Goal: Task Accomplishment & Management: Manage account settings

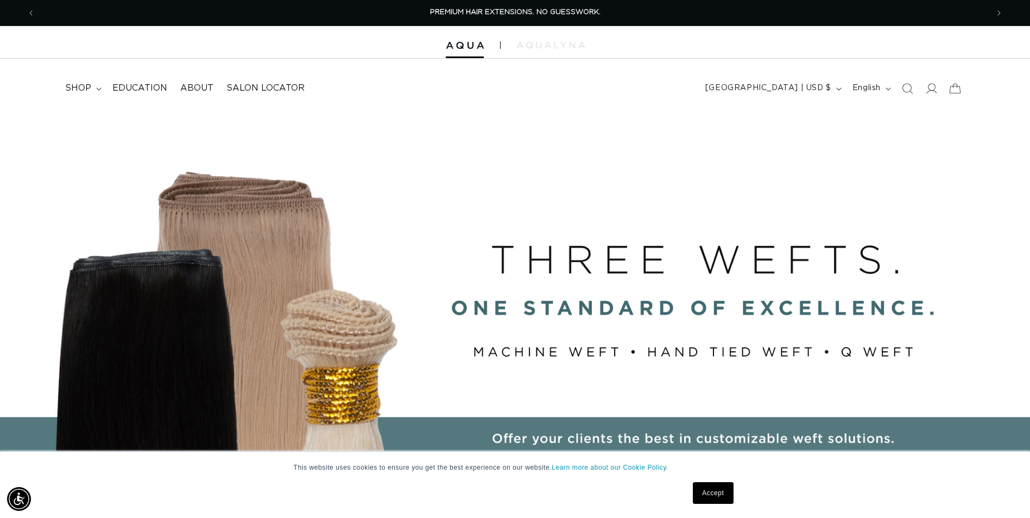
click at [931, 91] on div "Close dialog UNLOCK 10% OFF YOUR FIRST ORDER! Join our Pro List to be the first…" at bounding box center [515, 259] width 1030 height 518
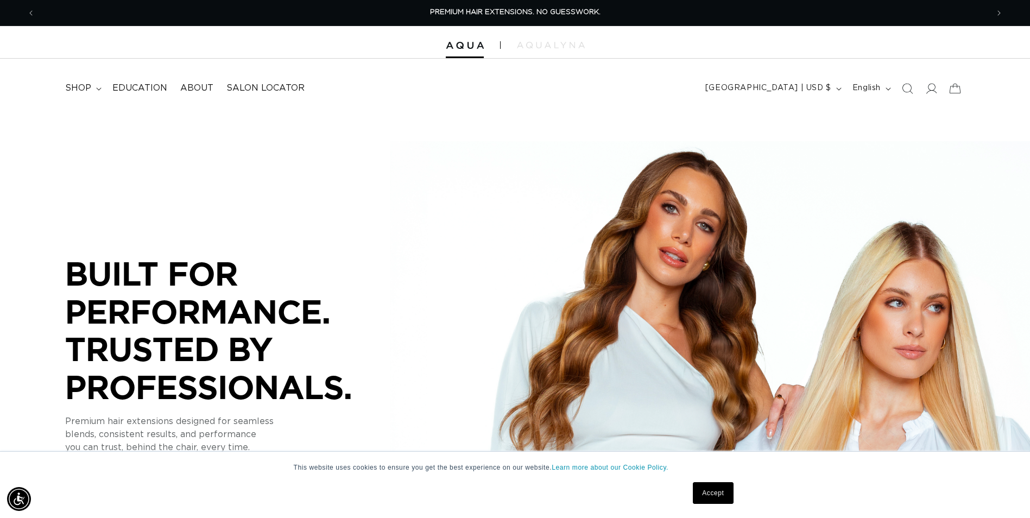
click at [933, 91] on div "Close dialog UNLOCK 10% OFF YOUR FIRST ORDER! Join our Pro List to be the first…" at bounding box center [515, 259] width 1030 height 518
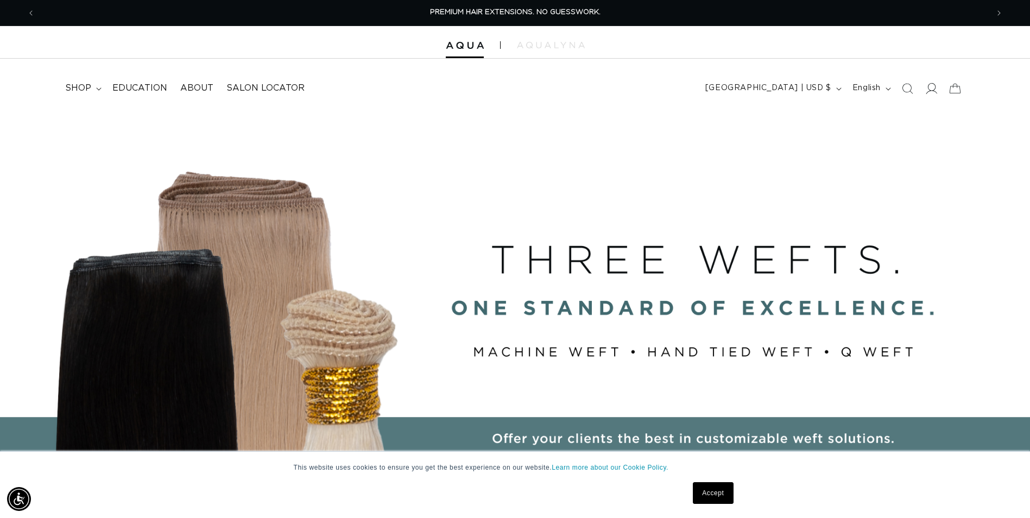
click at [934, 91] on icon at bounding box center [931, 88] width 11 height 11
click at [933, 91] on icon at bounding box center [931, 88] width 11 height 11
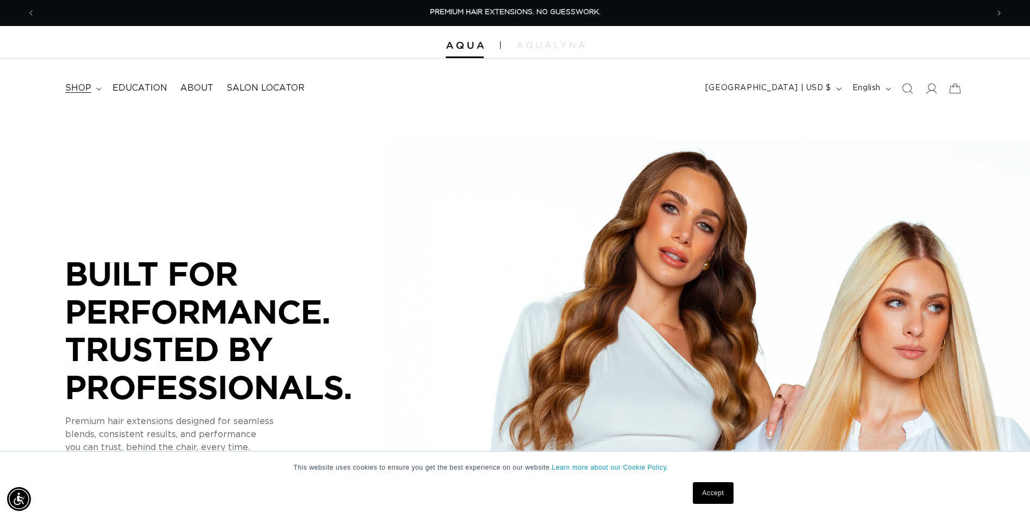
click at [102, 86] on summary "shop" at bounding box center [82, 88] width 47 height 24
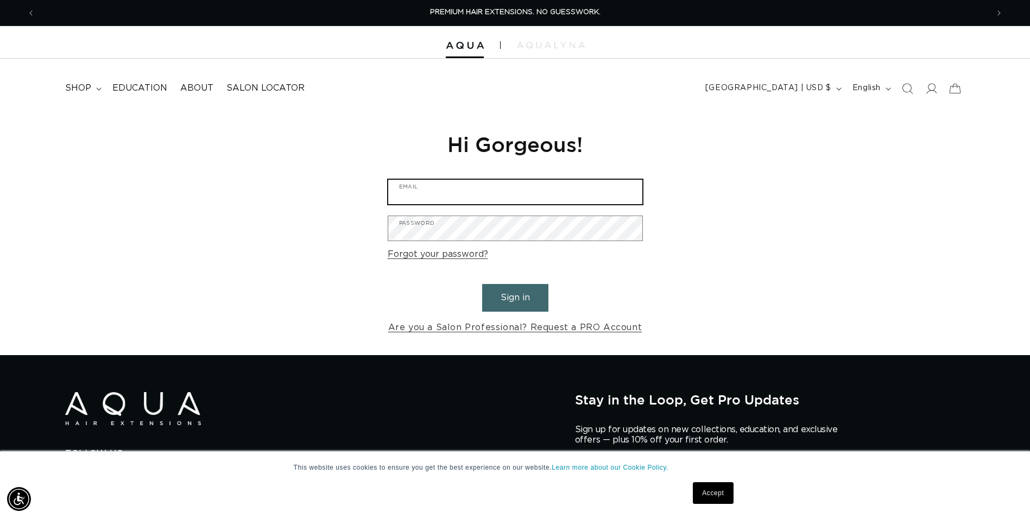
click at [454, 192] on input "Email" at bounding box center [515, 192] width 254 height 24
type input "[EMAIL_ADDRESS][DOMAIN_NAME]"
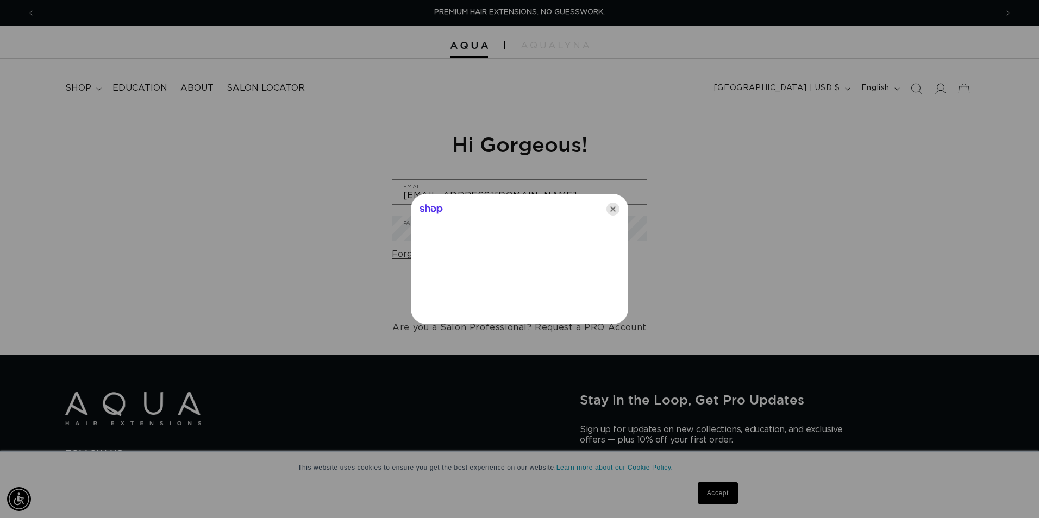
click at [608, 208] on icon "Close" at bounding box center [612, 209] width 13 height 13
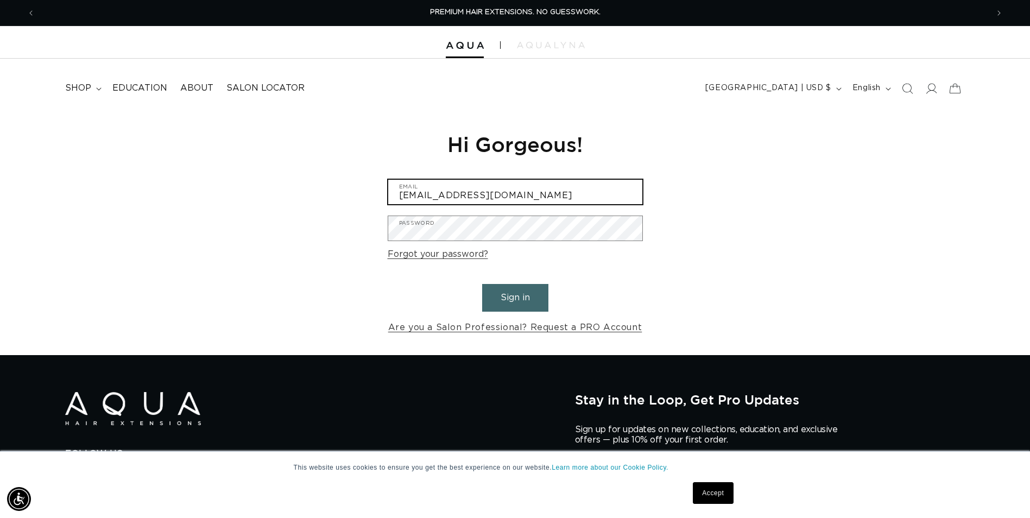
click at [502, 194] on input "[EMAIL_ADDRESS][DOMAIN_NAME]" at bounding box center [515, 192] width 254 height 24
drag, startPoint x: 526, startPoint y: 200, endPoint x: 269, endPoint y: 225, distance: 258.2
click at [269, 225] on div "Reset your password We will send you an email to reset your password Email Subm…" at bounding box center [515, 233] width 1030 height 244
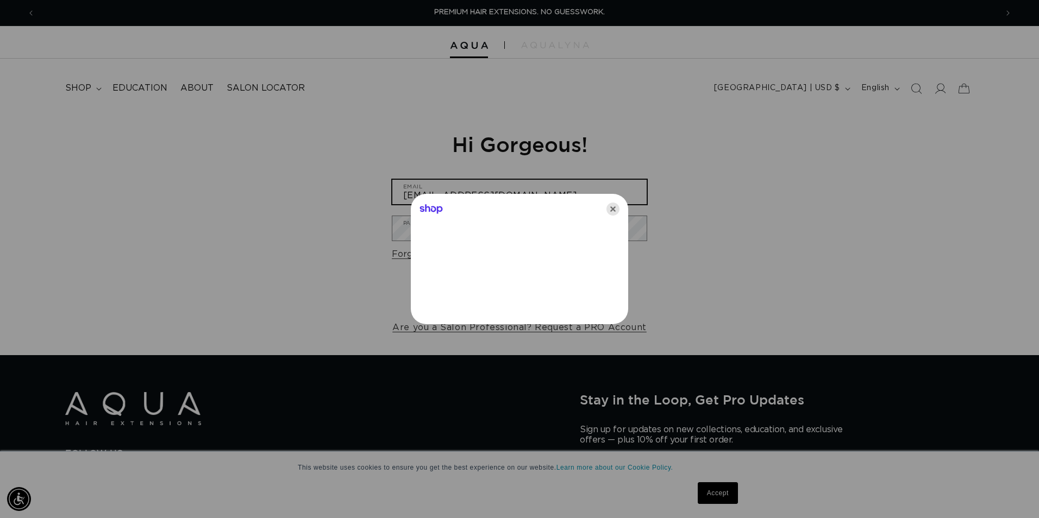
type input "[EMAIL_ADDRESS][DOMAIN_NAME]"
click at [609, 208] on icon "Close" at bounding box center [612, 209] width 13 height 13
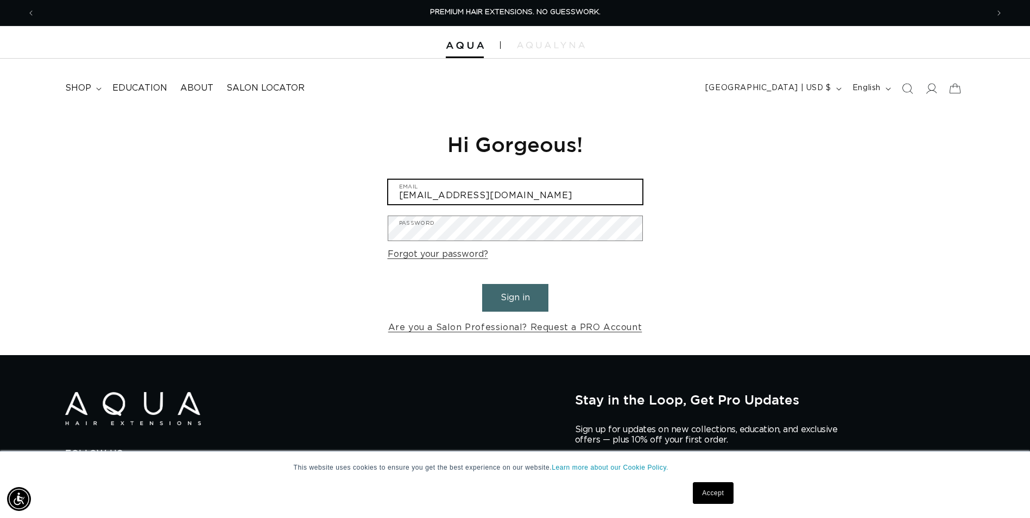
drag, startPoint x: 542, startPoint y: 198, endPoint x: 144, endPoint y: 193, distance: 397.1
click at [152, 202] on div "Reset your password We will send you an email to reset your password Email Subm…" at bounding box center [515, 233] width 1030 height 244
click at [502, 196] on input "Email" at bounding box center [515, 192] width 254 height 24
click at [495, 195] on input "Email" at bounding box center [515, 192] width 254 height 24
click at [490, 199] on input "Email" at bounding box center [515, 192] width 254 height 24
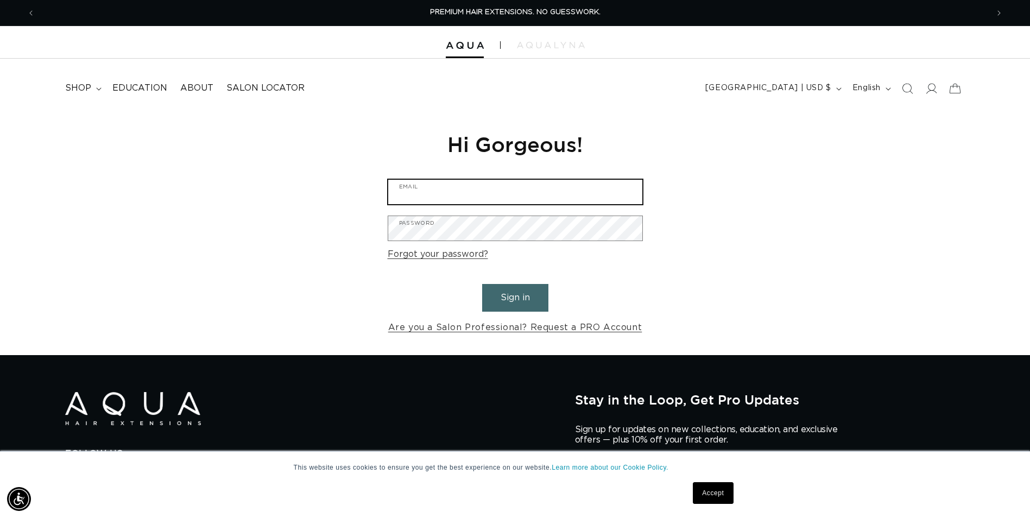
click at [490, 199] on input "Email" at bounding box center [515, 192] width 254 height 24
click at [494, 241] on div "Password" at bounding box center [515, 229] width 255 height 26
click at [495, 186] on input "Email" at bounding box center [515, 192] width 254 height 24
drag, startPoint x: 499, startPoint y: 184, endPoint x: 458, endPoint y: 193, distance: 41.9
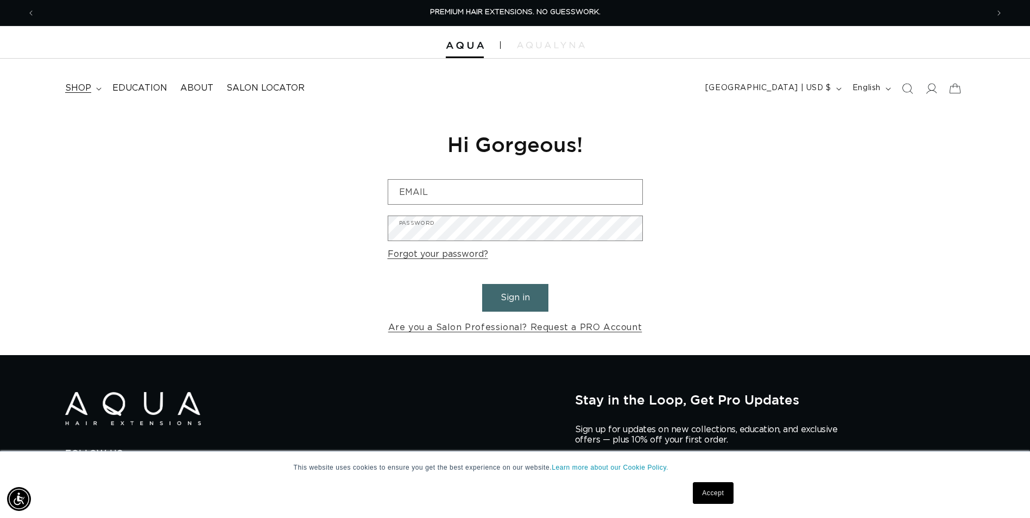
drag, startPoint x: 458, startPoint y: 193, endPoint x: 84, endPoint y: 86, distance: 389.3
click at [84, 86] on span "shop" at bounding box center [78, 88] width 26 height 11
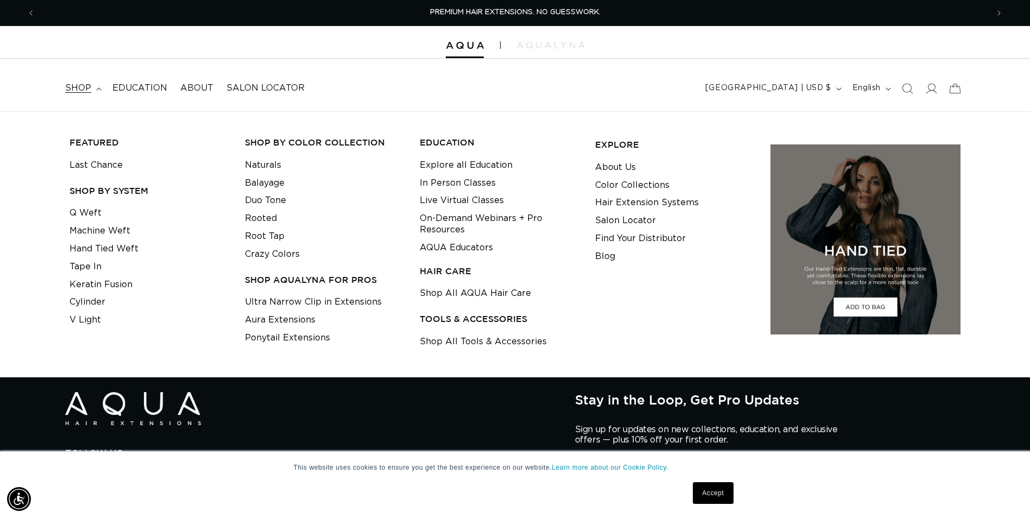
click at [837, 106] on header "FEATURED Last Chance SHOP BY SYSTEM Q Weft Hand Tied Weft Machine Weft Tape In …" at bounding box center [515, 85] width 1030 height 53
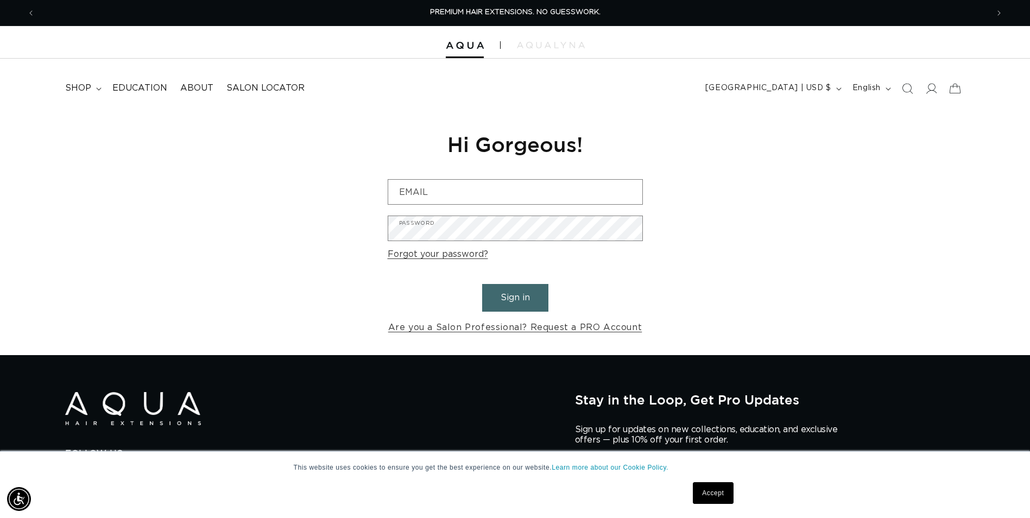
click at [484, 189] on input "Email" at bounding box center [515, 192] width 254 height 24
click at [514, 203] on input "Email" at bounding box center [515, 192] width 254 height 24
click at [936, 87] on icon at bounding box center [932, 88] width 11 height 11
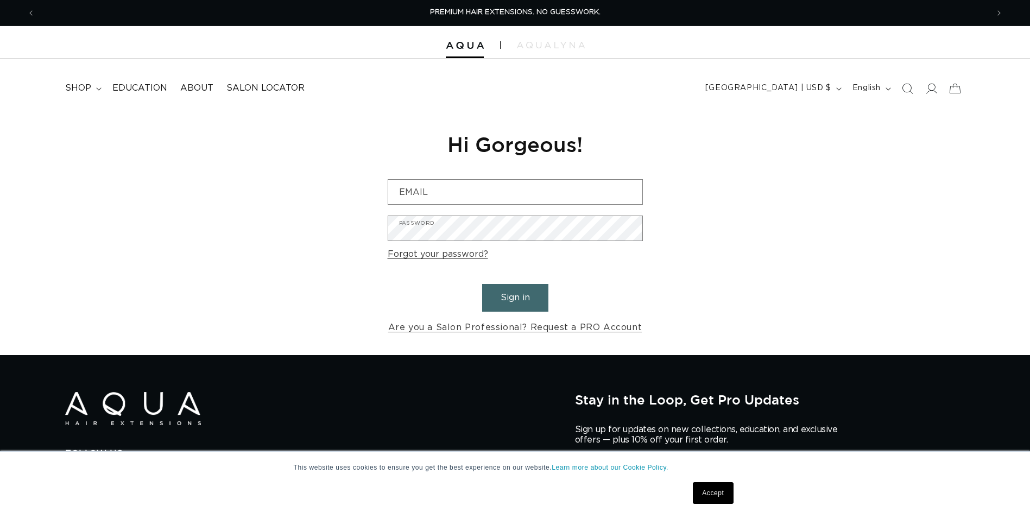
click at [549, 191] on input "Email" at bounding box center [515, 192] width 254 height 24
click at [452, 205] on div "Email" at bounding box center [515, 192] width 255 height 26
click at [457, 191] on input "Email" at bounding box center [515, 192] width 254 height 24
click at [451, 198] on input "Email" at bounding box center [515, 192] width 254 height 24
